Goal: Find specific page/section: Find specific page/section

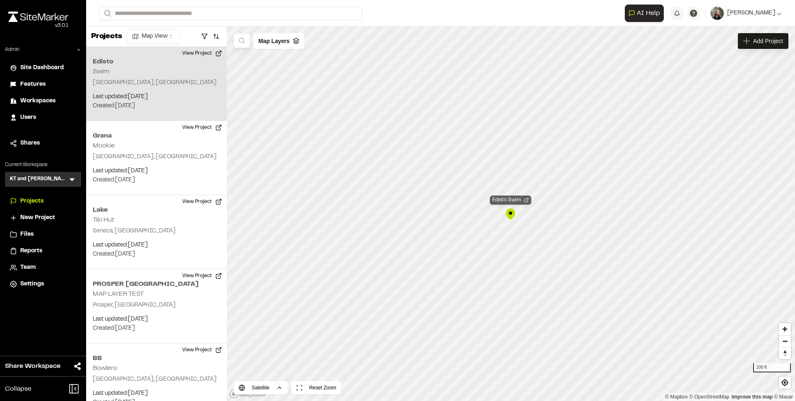
click at [505, 202] on div "Edisto Swim" at bounding box center [510, 200] width 41 height 9
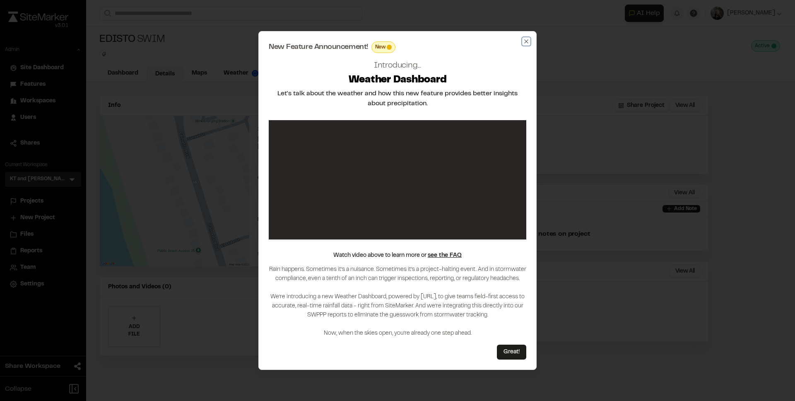
click at [528, 41] on icon "button" at bounding box center [526, 41] width 7 height 7
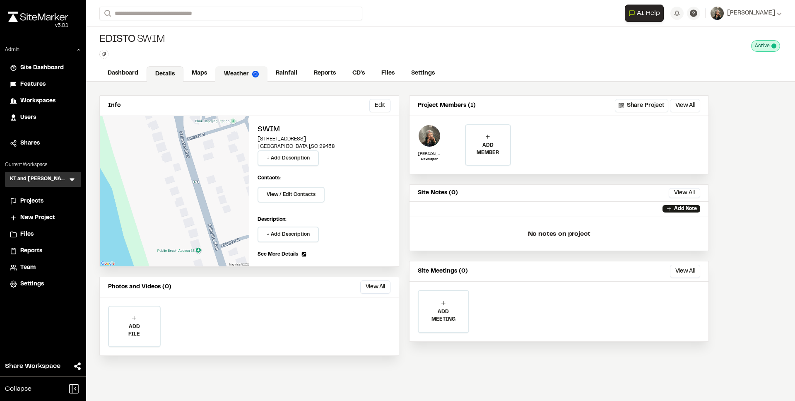
click at [253, 71] on img at bounding box center [255, 74] width 7 height 7
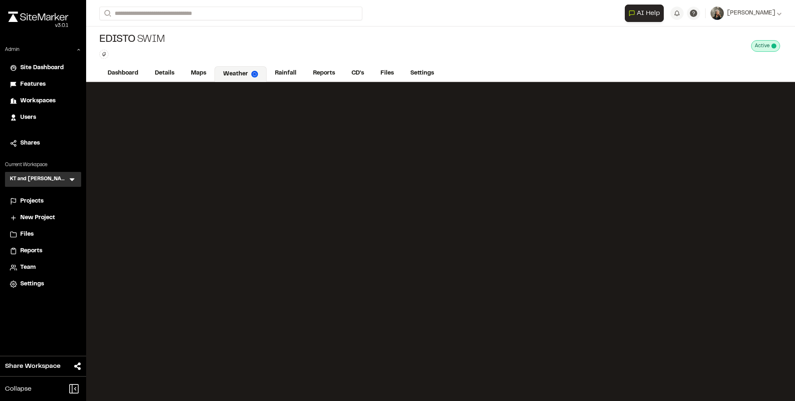
click at [23, 84] on span "Features" at bounding box center [32, 84] width 25 height 9
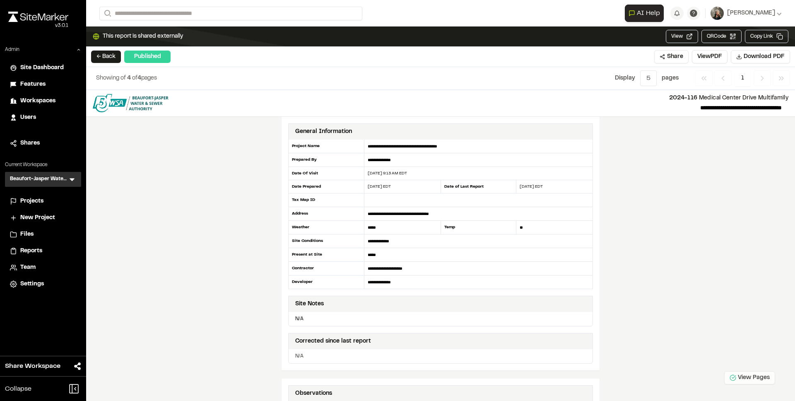
click at [764, 376] on button "View Pages" at bounding box center [750, 377] width 51 height 13
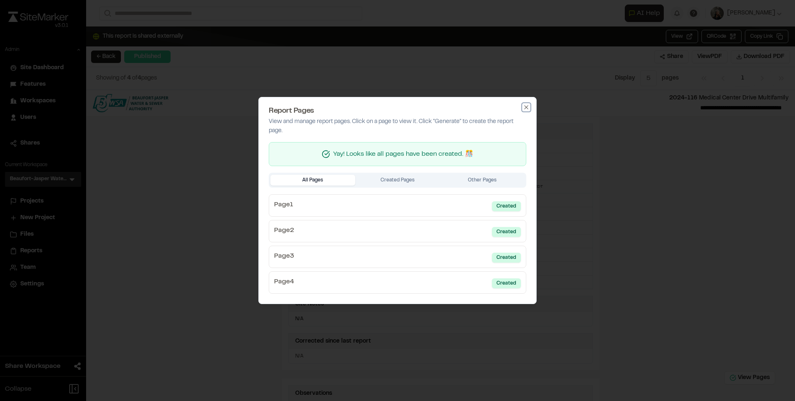
click at [524, 106] on icon "button" at bounding box center [526, 107] width 7 height 7
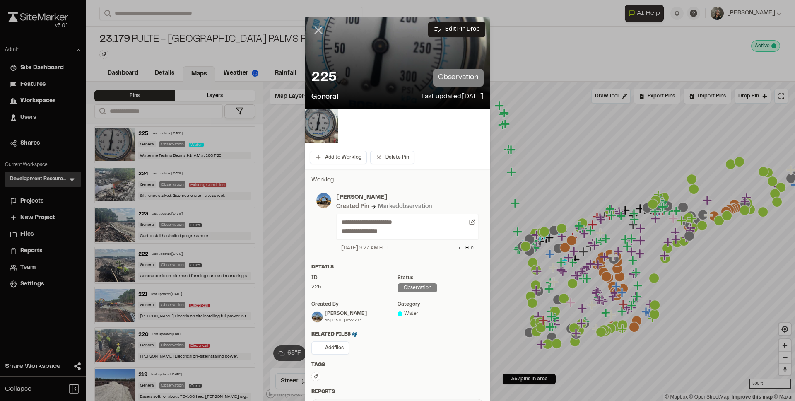
click at [315, 29] on line at bounding box center [318, 30] width 7 height 7
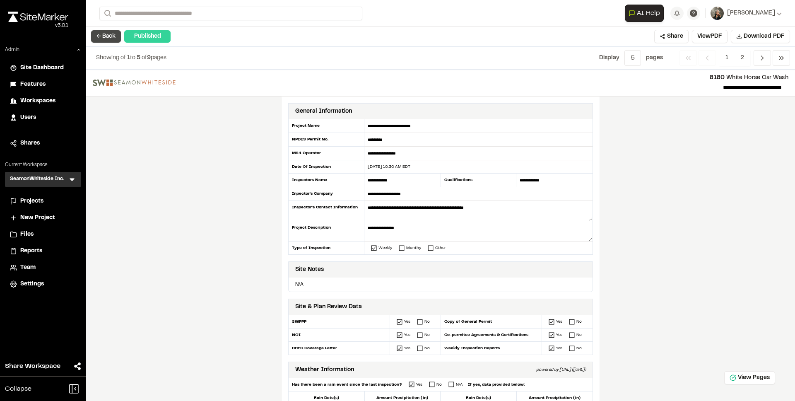
click at [98, 33] on button "← Back" at bounding box center [106, 36] width 30 height 12
click at [31, 204] on span "Projects" at bounding box center [31, 201] width 23 height 9
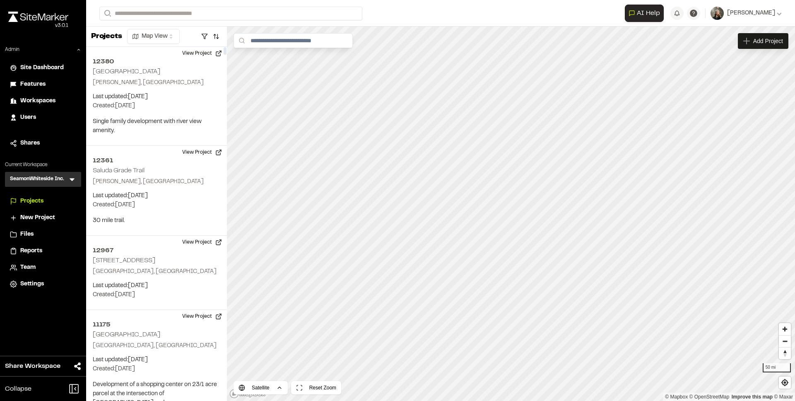
click at [72, 179] on icon at bounding box center [72, 180] width 5 height 3
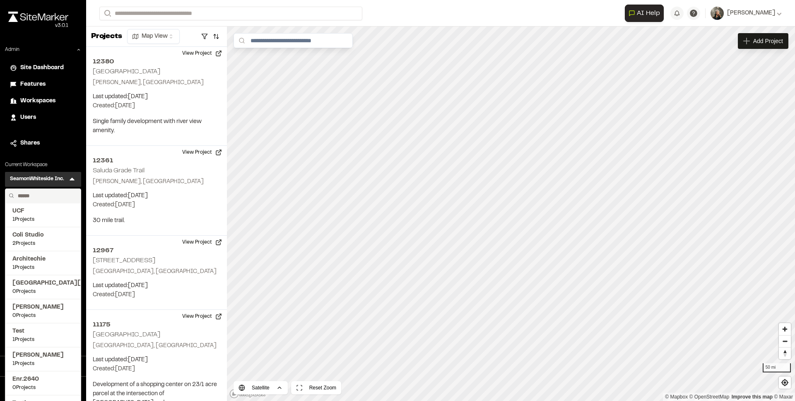
click at [35, 196] on input "text" at bounding box center [45, 196] width 63 height 14
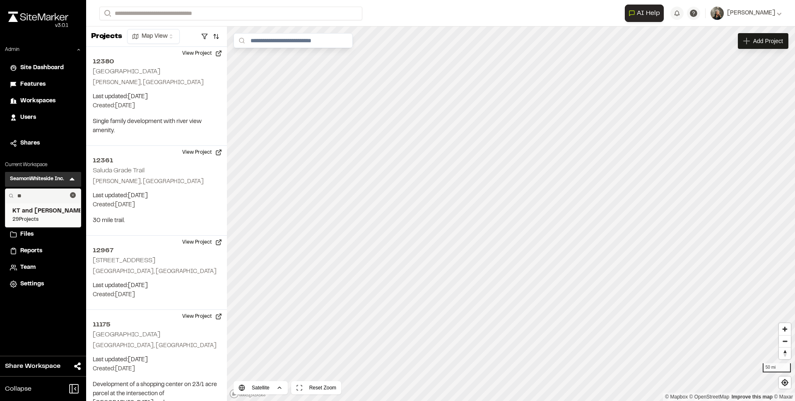
type input "**"
click at [41, 210] on span "KT and [PERSON_NAME]" at bounding box center [42, 211] width 61 height 9
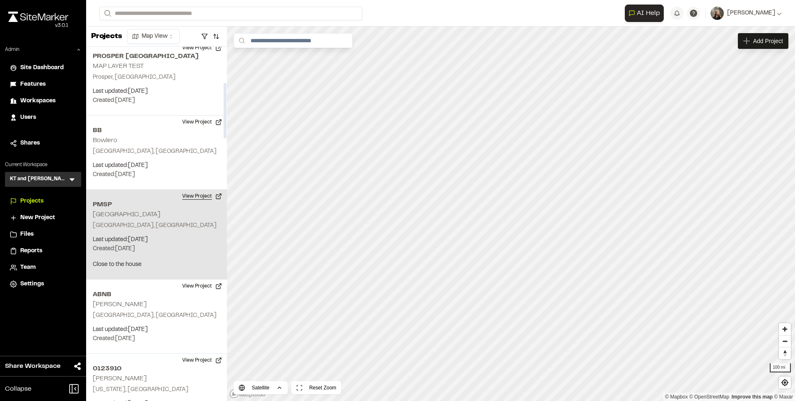
scroll to position [229, 0]
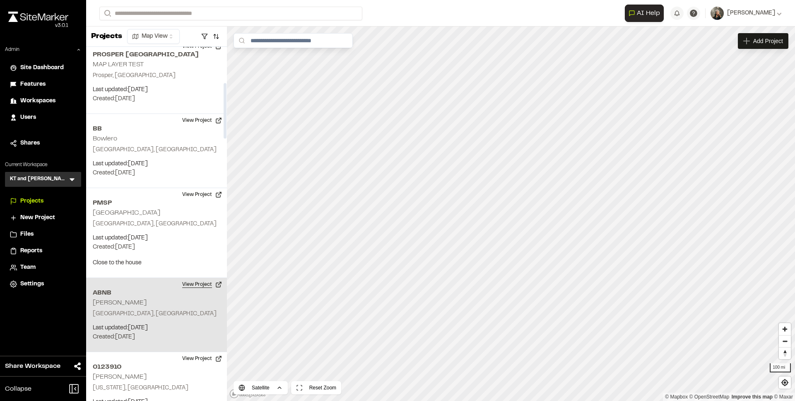
click at [198, 284] on button "View Project" at bounding box center [202, 284] width 50 height 13
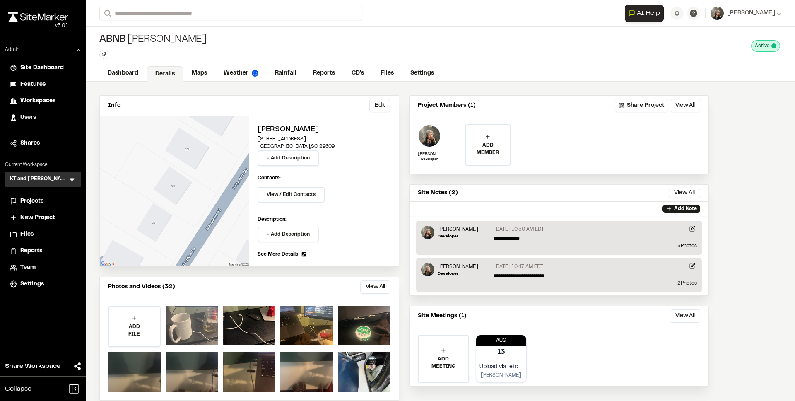
click at [183, 332] on div at bounding box center [192, 326] width 53 height 40
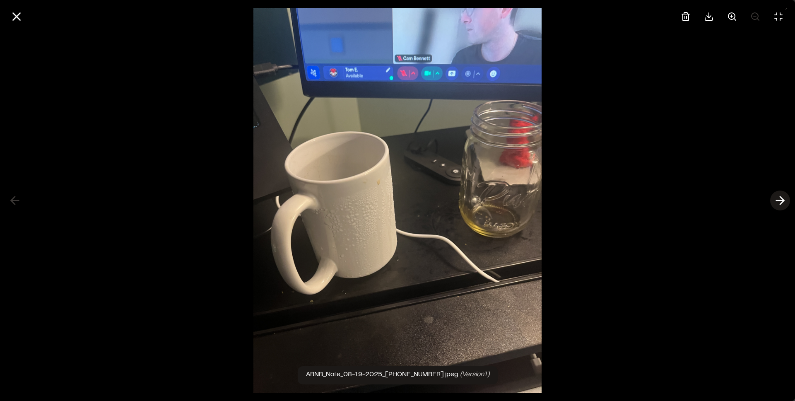
click at [781, 197] on icon at bounding box center [780, 200] width 13 height 14
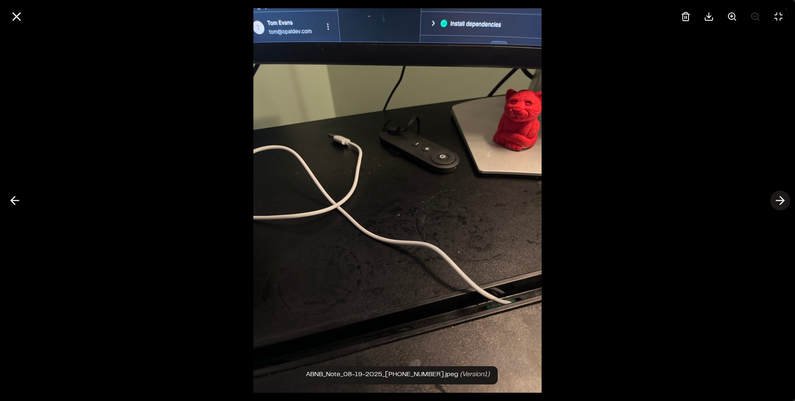
click at [781, 197] on icon at bounding box center [780, 200] width 13 height 14
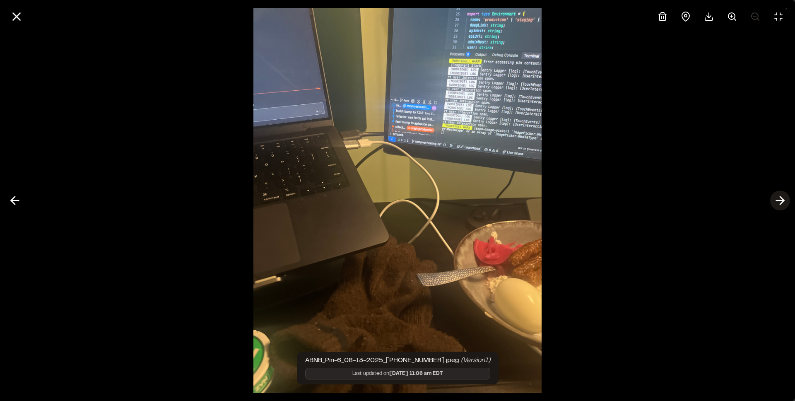
click at [781, 197] on icon at bounding box center [780, 200] width 13 height 14
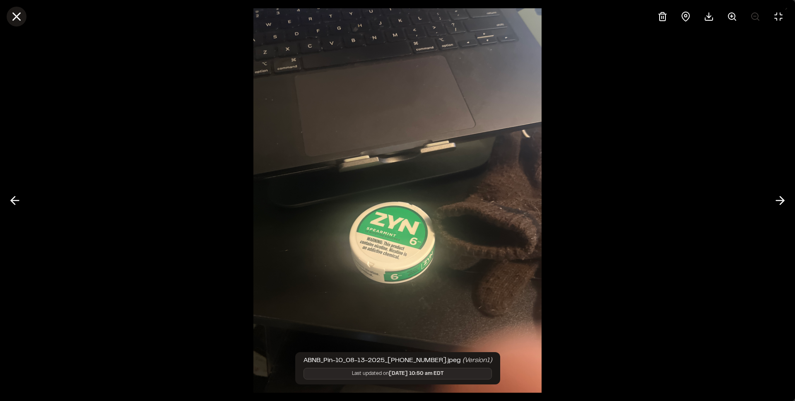
click at [13, 15] on icon at bounding box center [17, 17] width 14 height 14
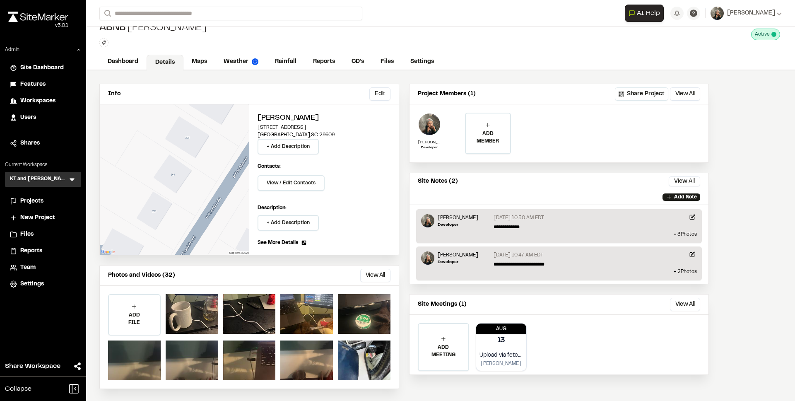
scroll to position [13, 0]
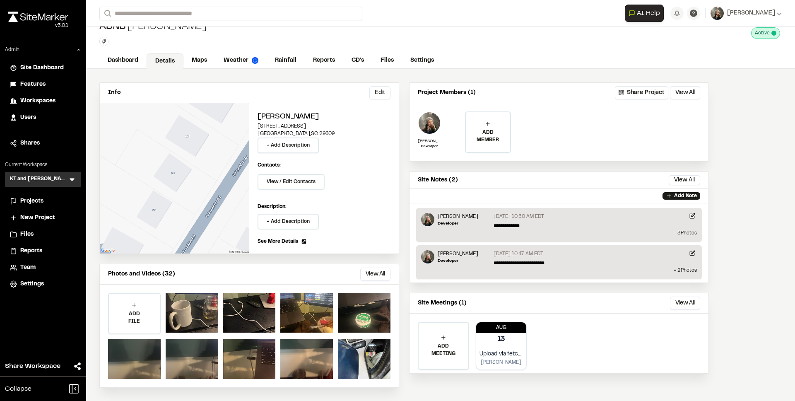
click at [687, 232] on p "+ 3 Photo s" at bounding box center [559, 232] width 276 height 7
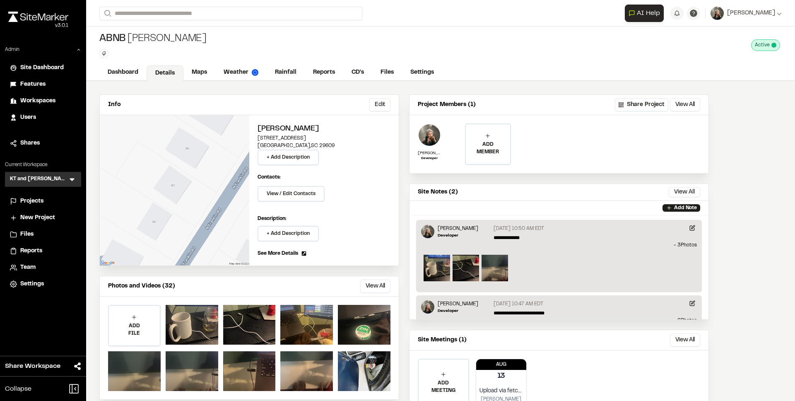
scroll to position [0, 0]
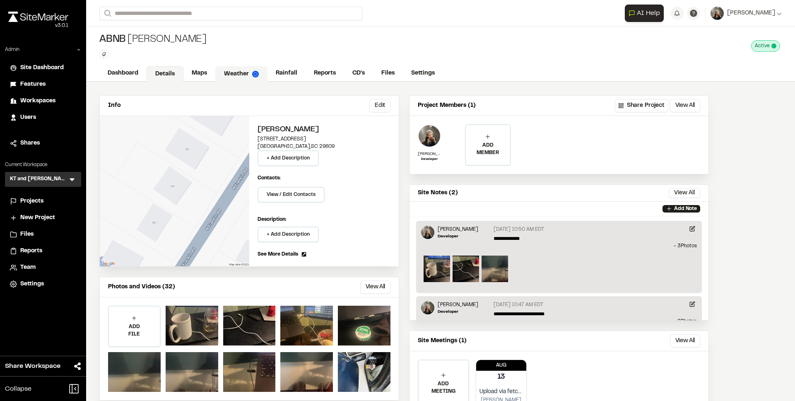
click at [242, 79] on link "Weather" at bounding box center [241, 74] width 52 height 16
